Goal: Check status: Check status

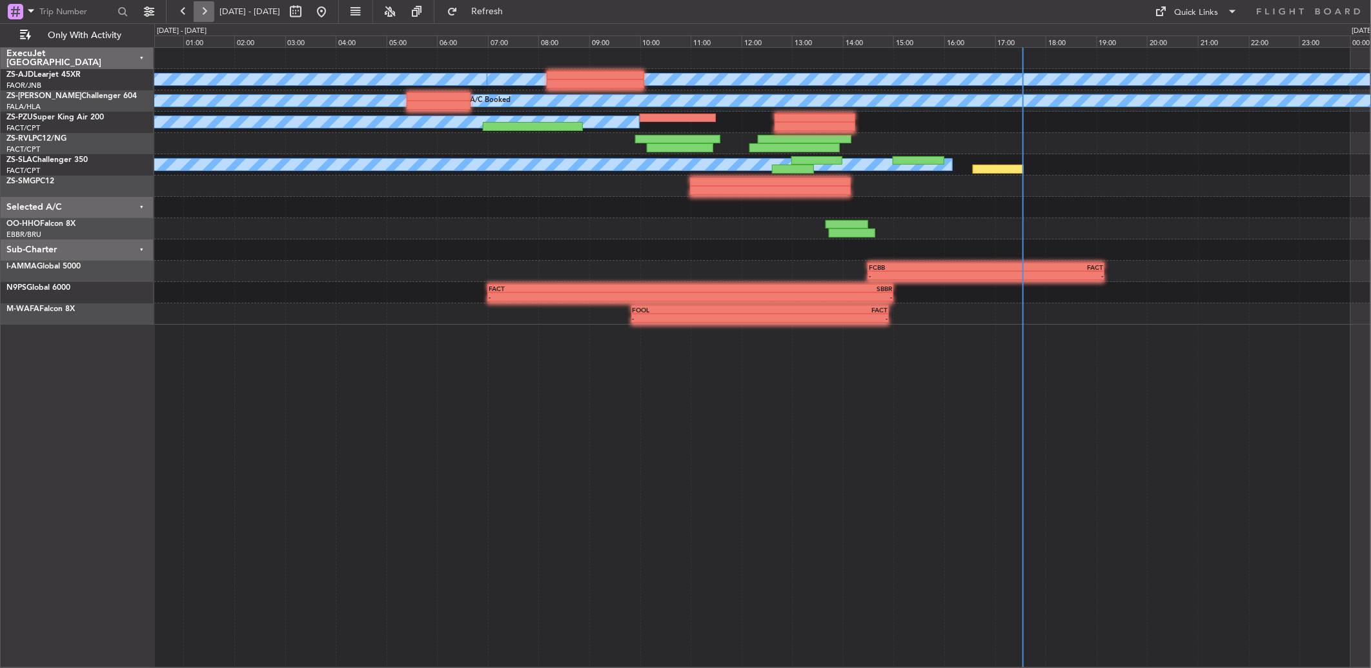
click at [205, 11] on button at bounding box center [204, 11] width 21 height 21
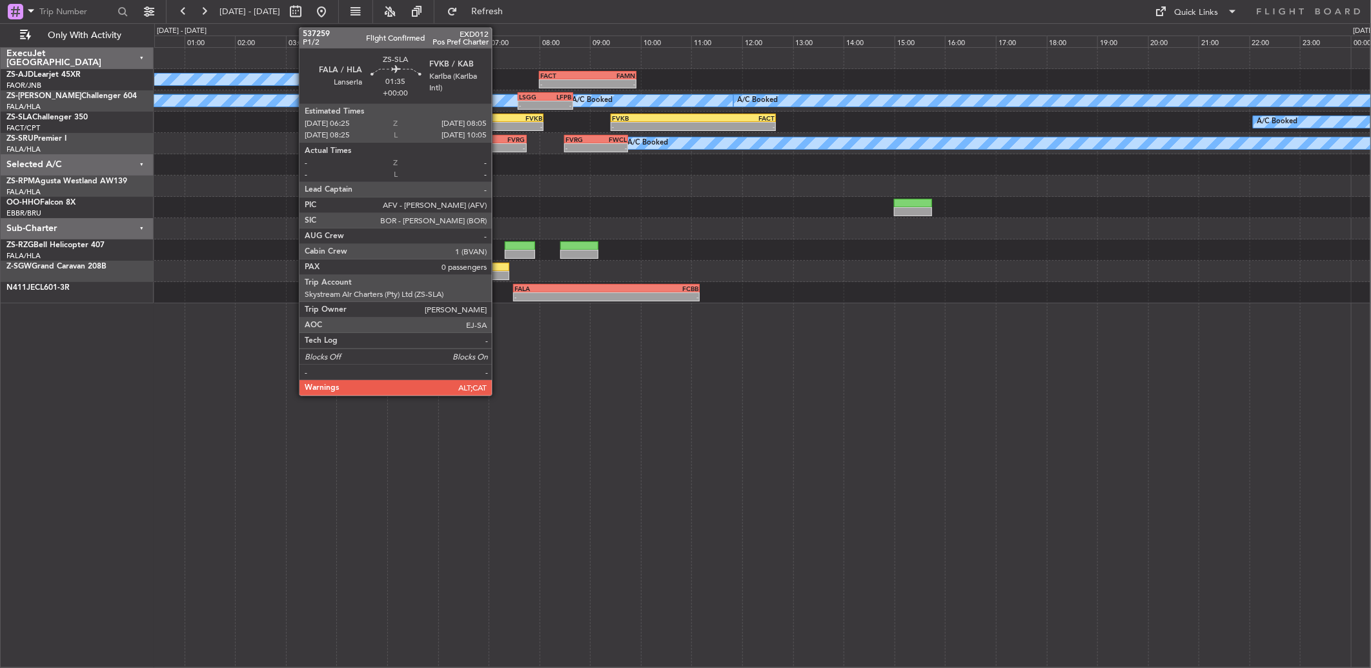
click at [498, 121] on div "06:25 Z" at bounding box center [479, 125] width 41 height 8
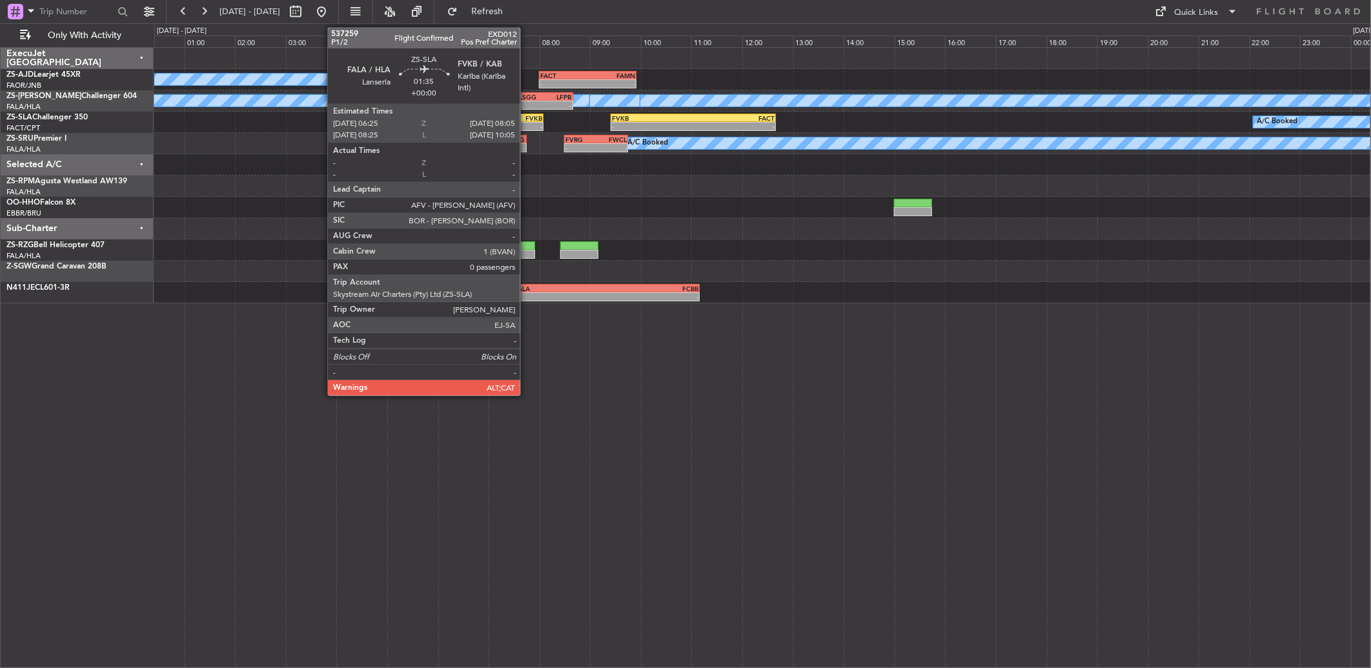
click at [527, 124] on div "-" at bounding box center [521, 127] width 41 height 8
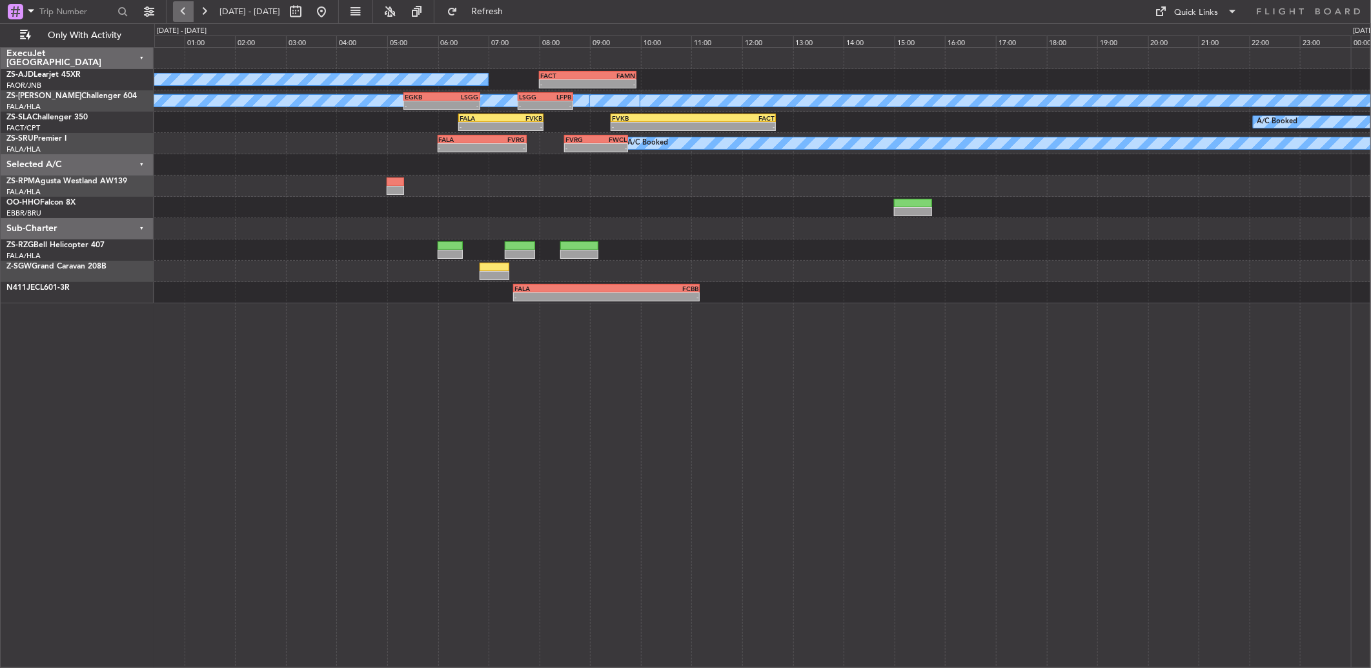
click at [183, 9] on button at bounding box center [183, 11] width 21 height 21
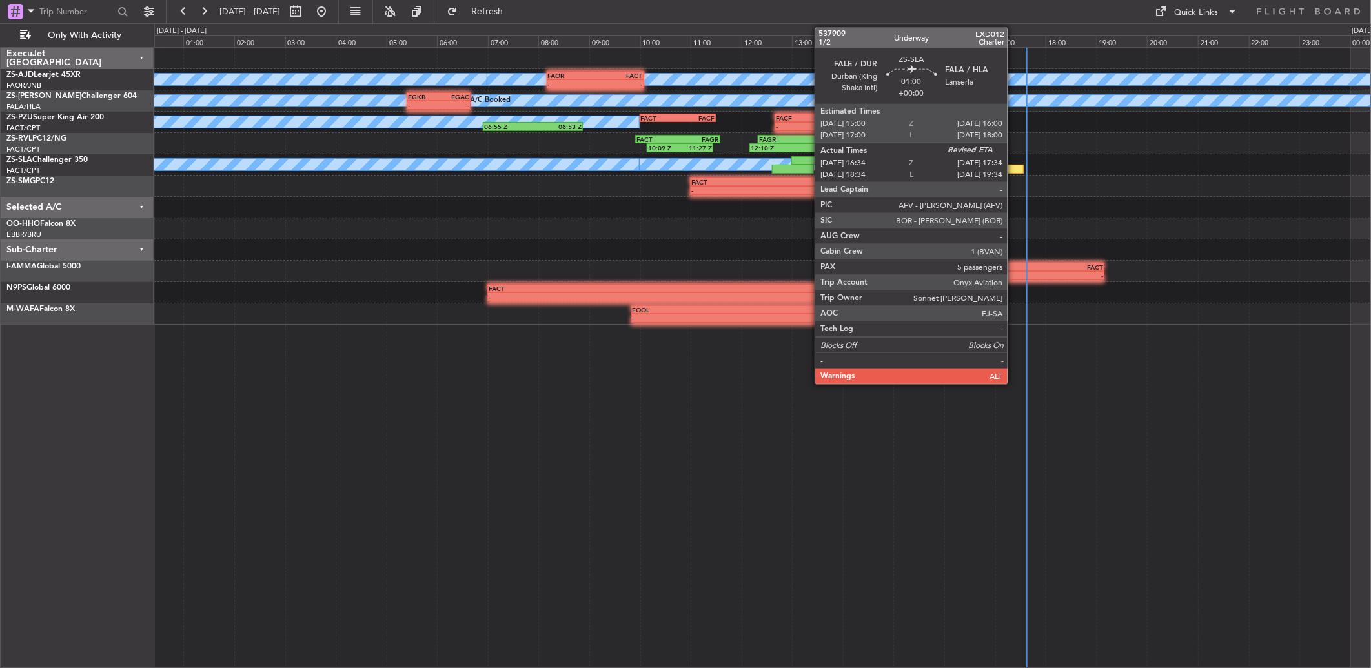
click at [972, 170] on div at bounding box center [997, 169] width 51 height 9
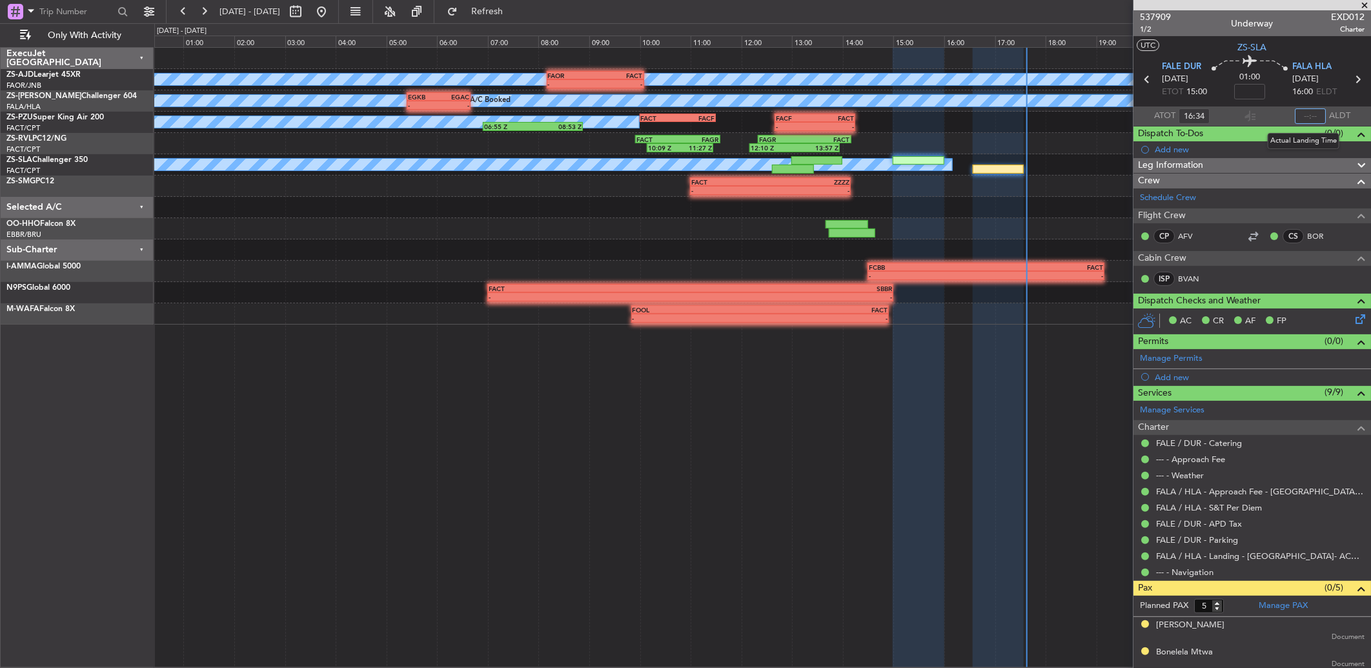
click at [972, 114] on input "text" at bounding box center [1309, 115] width 31 height 15
type input "1"
type input "17:37"
click at [209, 7] on button at bounding box center [204, 11] width 21 height 21
